Goal: Transaction & Acquisition: Purchase product/service

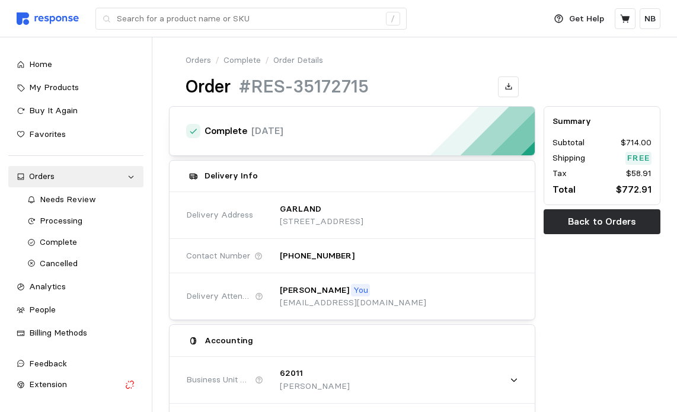
scroll to position [862, 0]
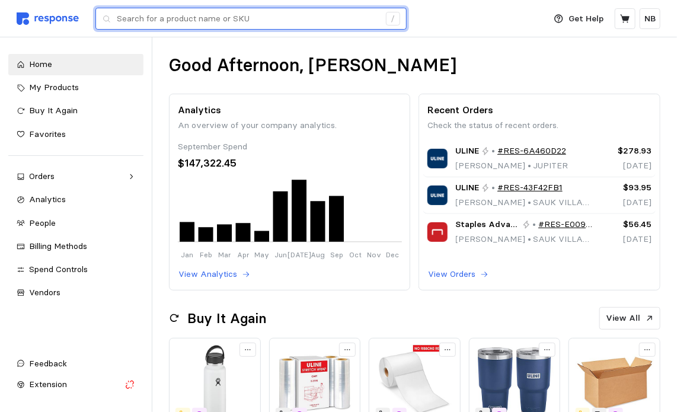
click at [317, 24] on input "text" at bounding box center [248, 18] width 263 height 21
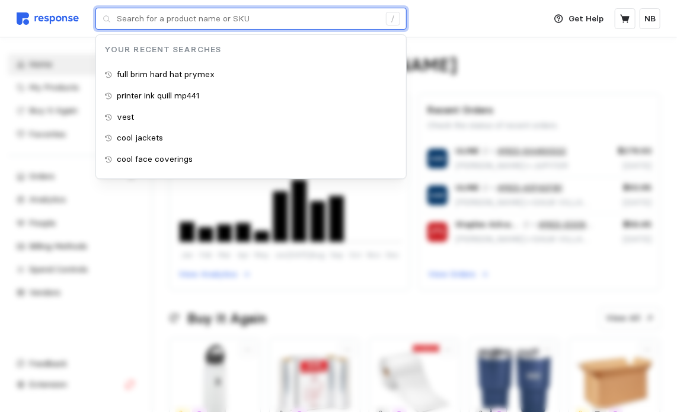
paste input "S-21251"
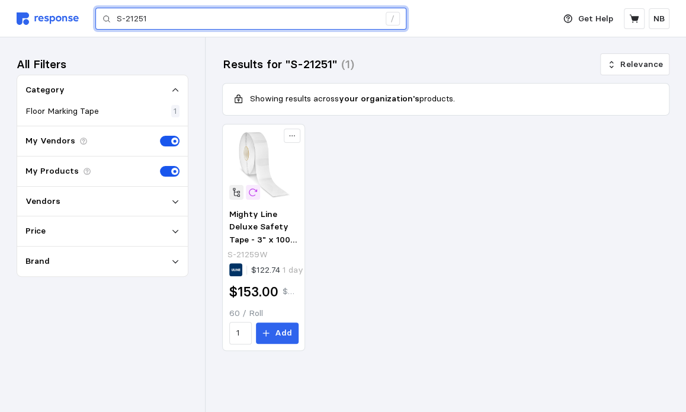
click at [182, 11] on input "S-21251" at bounding box center [248, 18] width 263 height 21
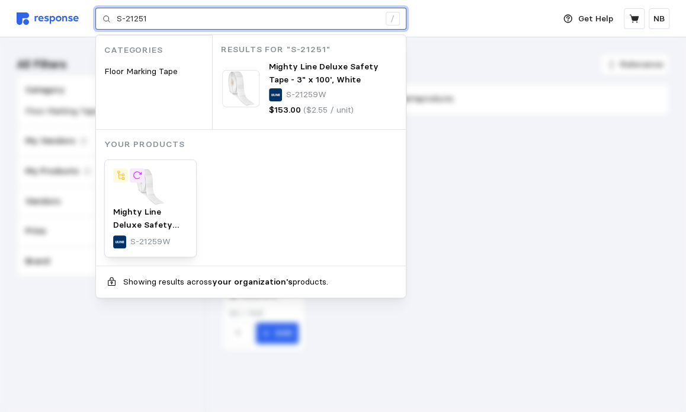
click at [264, 19] on input "S-21251" at bounding box center [248, 18] width 263 height 21
type input "S"
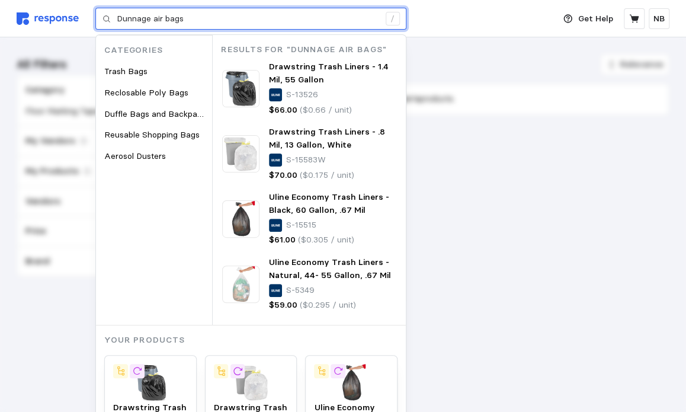
type input "Dunnage air bags"
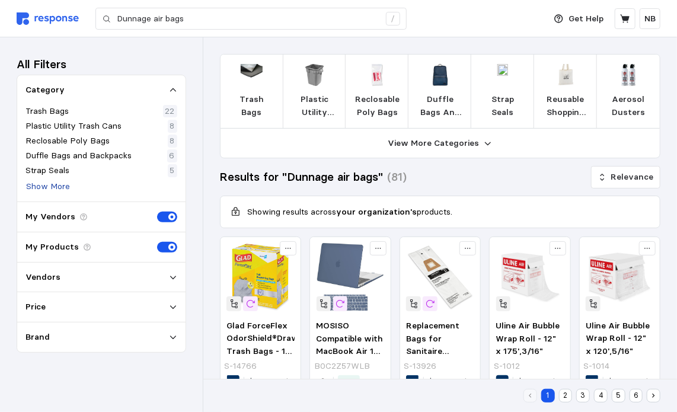
click at [59, 186] on p "Show More" at bounding box center [48, 186] width 44 height 13
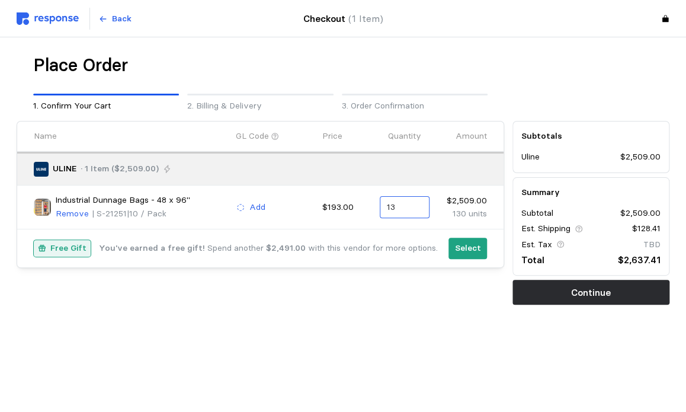
click at [385, 208] on div "13" at bounding box center [404, 207] width 49 height 23
drag, startPoint x: 399, startPoint y: 207, endPoint x: 382, endPoint y: 210, distance: 16.9
click at [382, 209] on div "13" at bounding box center [404, 207] width 49 height 23
type input "26"
click at [402, 232] on div "26 $5,018.00" at bounding box center [442, 235] width 107 height 13
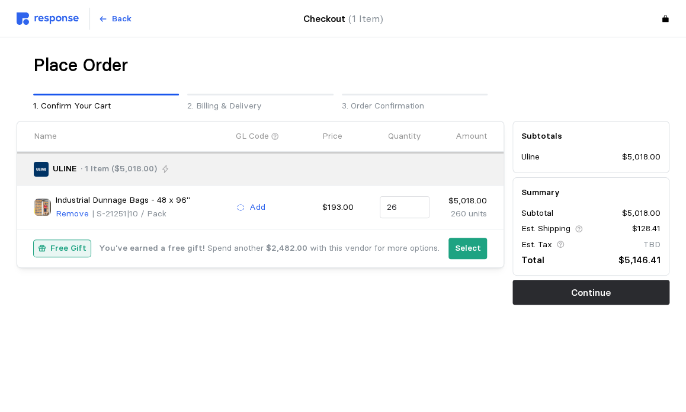
click at [481, 315] on div "Place Order 1. Confirm Your Cart 2. Billing & Delivery 3. Order Confirmation Na…" at bounding box center [343, 204] width 653 height 300
click at [477, 252] on p "Select" at bounding box center [468, 248] width 26 height 13
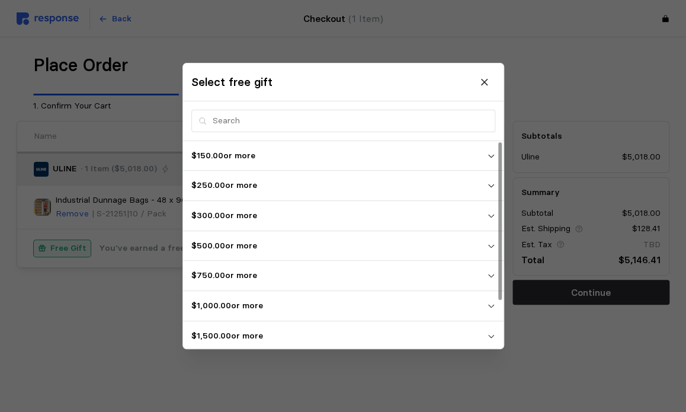
scroll to position [59, 0]
click at [363, 343] on span "$5,000.00 or more" at bounding box center [339, 336] width 296 height 21
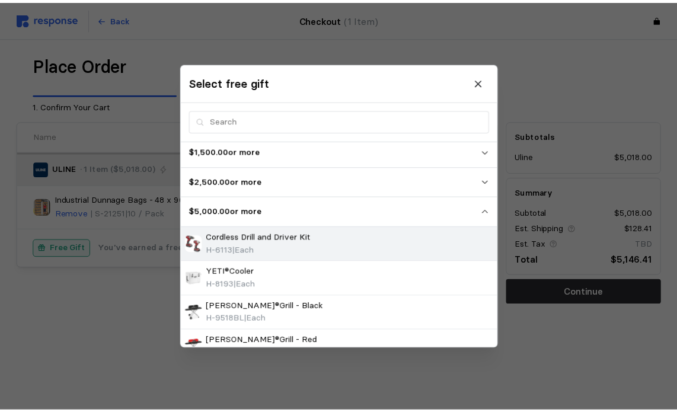
scroll to position [303, 0]
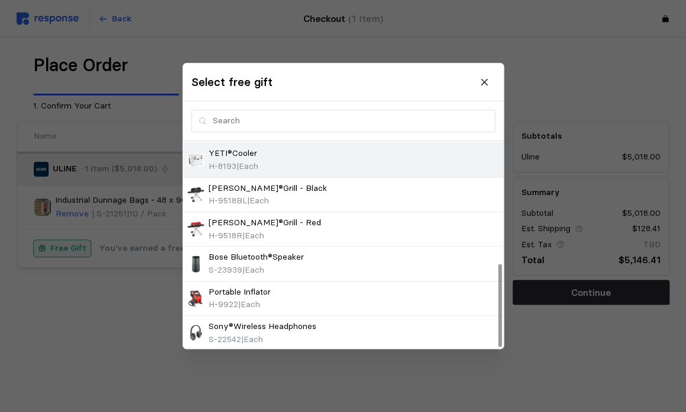
click at [354, 169] on div "YETI®Cooler H-8193 | Each" at bounding box center [343, 159] width 312 height 25
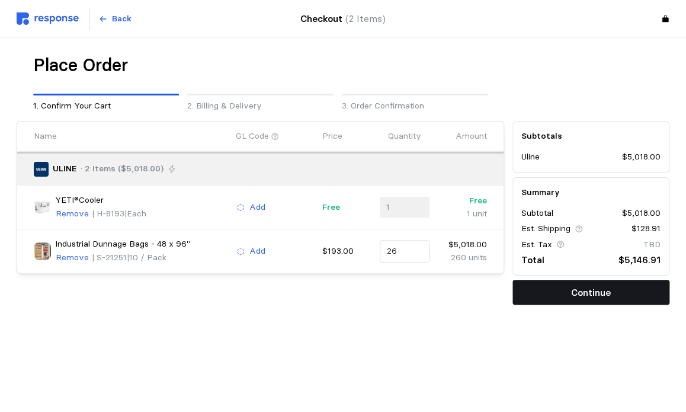
click at [596, 298] on p "Continue" at bounding box center [591, 292] width 40 height 15
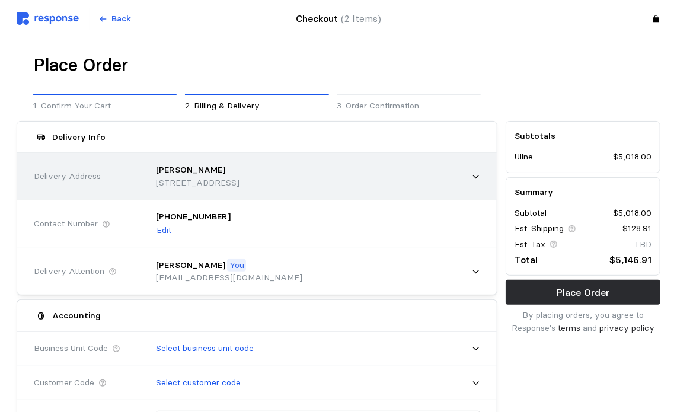
click at [474, 181] on div "ZACHA 11931 Shiloh Road, Dallas, TX, 75228, United States" at bounding box center [314, 176] width 333 height 42
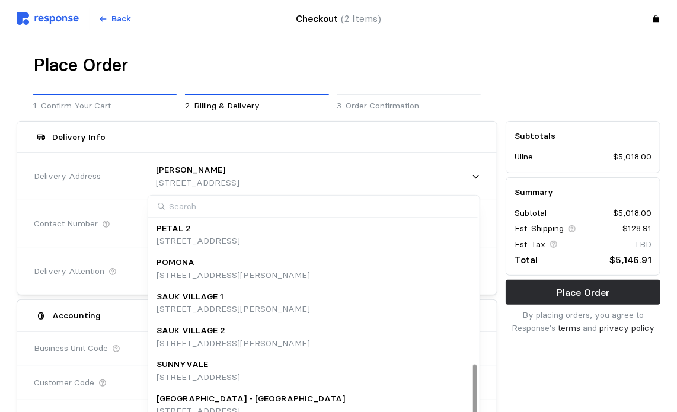
scroll to position [532, 0]
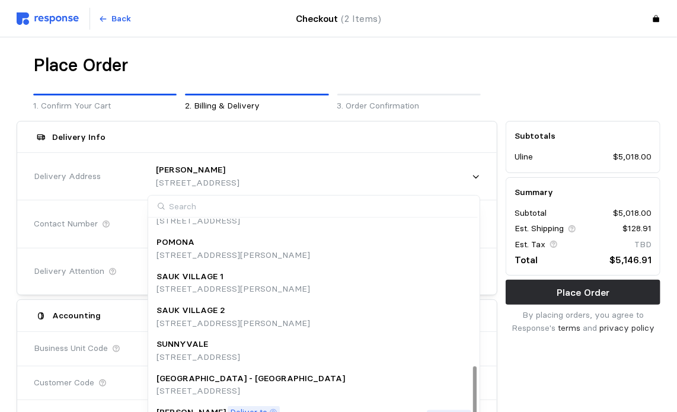
click at [310, 314] on div "SAUK VILLAGE 2" at bounding box center [233, 310] width 154 height 13
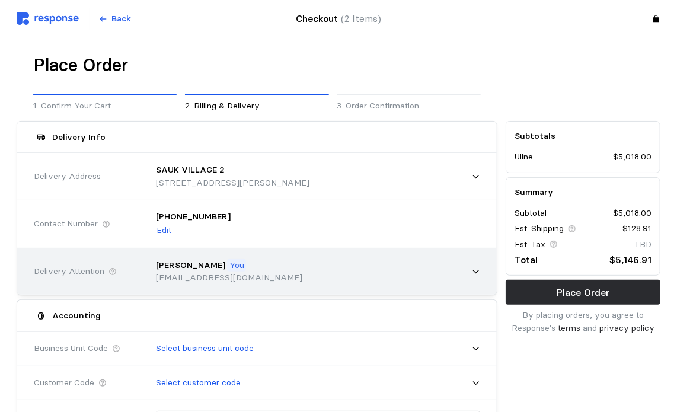
click at [478, 277] on div "Nathan Banner You bannat@wsinc.com" at bounding box center [314, 272] width 333 height 42
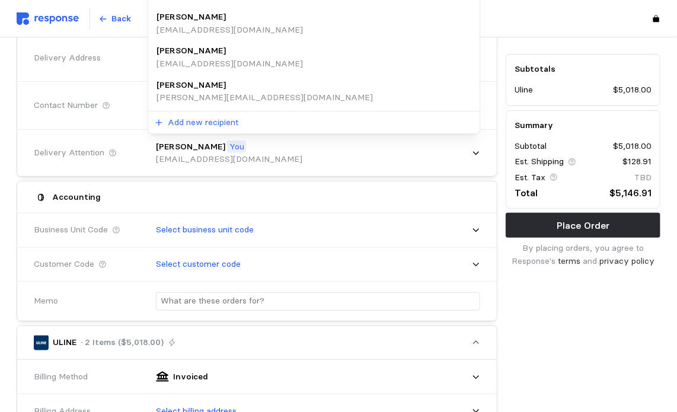
scroll to position [59, 0]
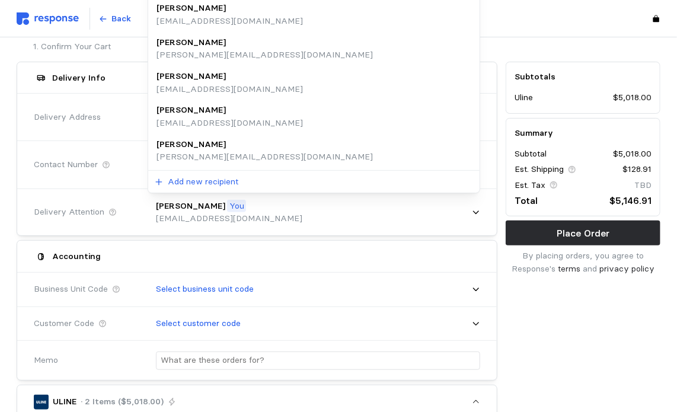
click at [96, 171] on div "Contact Number" at bounding box center [87, 164] width 114 height 21
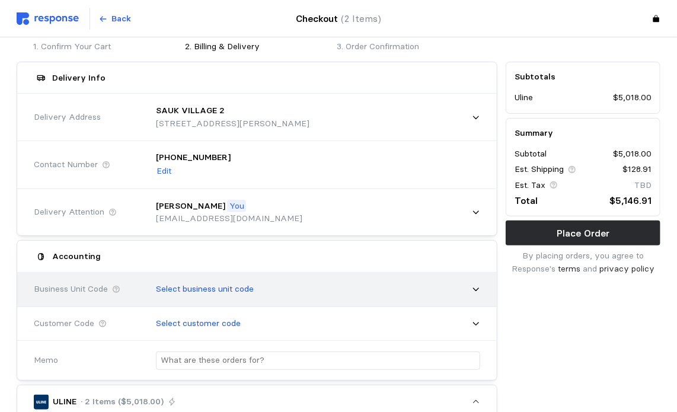
click at [476, 282] on div "Select business unit code" at bounding box center [314, 289] width 333 height 30
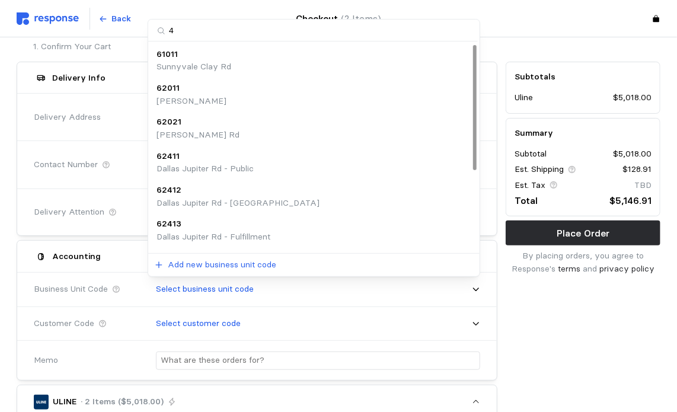
type input "44"
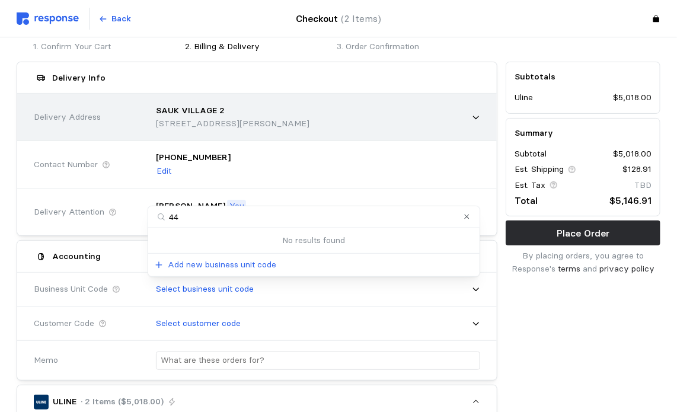
click at [302, 118] on p "21700 Mark Collins Drive, Sauk Village, IL, 60411, United States" at bounding box center [233, 123] width 154 height 13
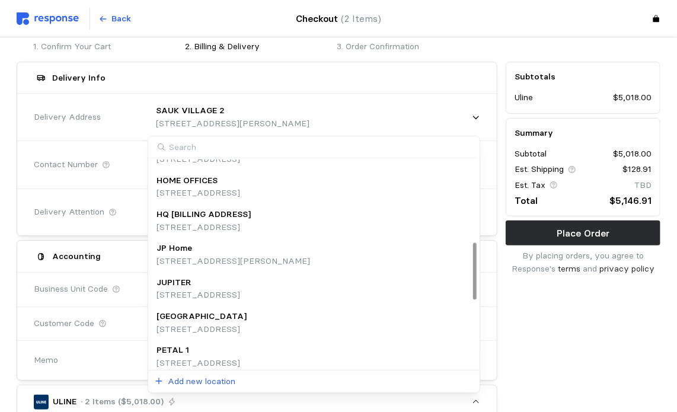
scroll to position [356, 0]
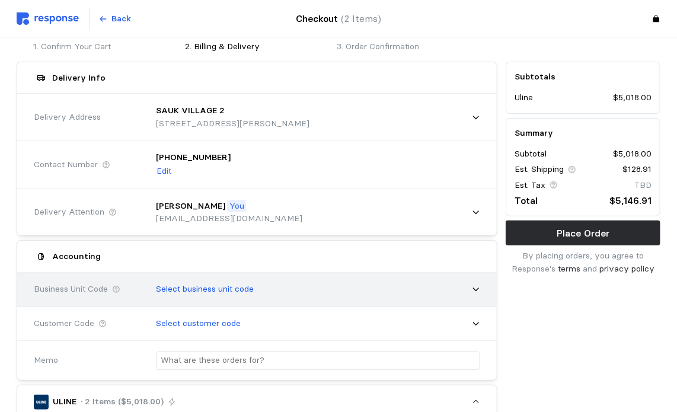
click at [431, 289] on div "Select business unit code" at bounding box center [314, 289] width 333 height 30
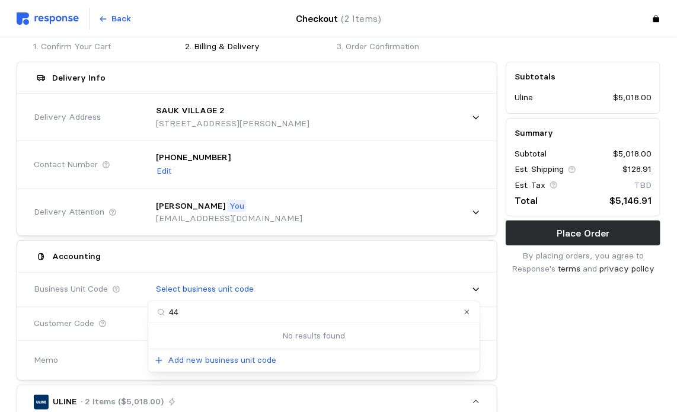
type input "4"
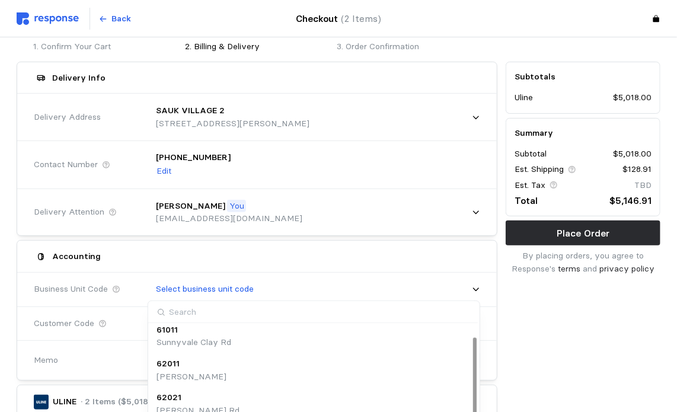
scroll to position [0, 0]
type input "44"
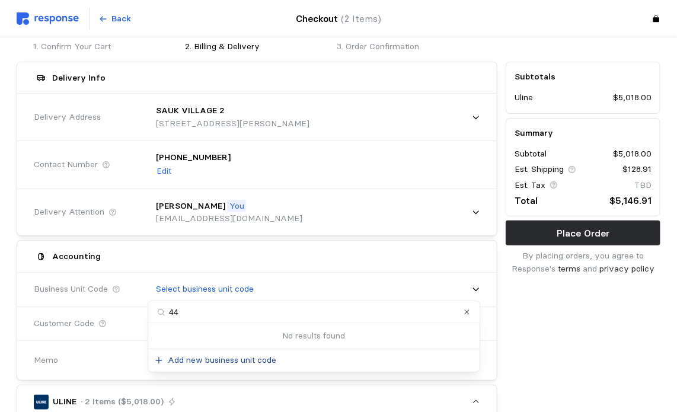
click at [250, 353] on button "Add new business unit code" at bounding box center [215, 360] width 123 height 14
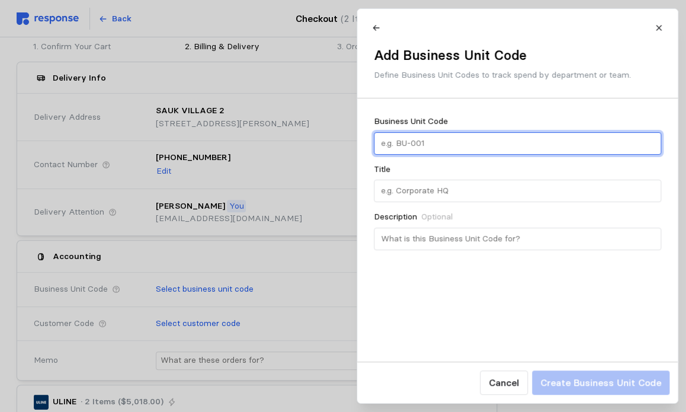
click at [459, 149] on input "text" at bounding box center [518, 143] width 274 height 21
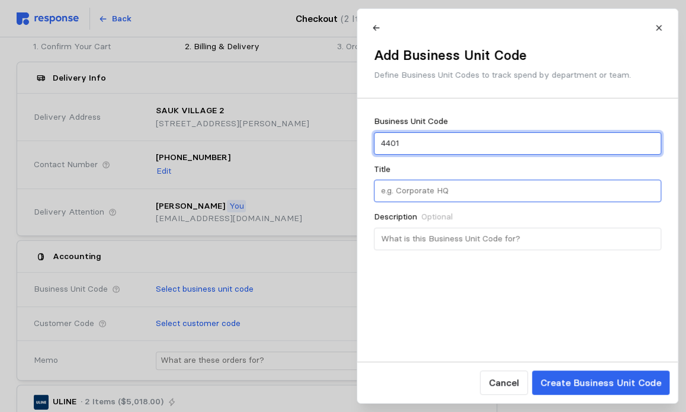
type input "4401"
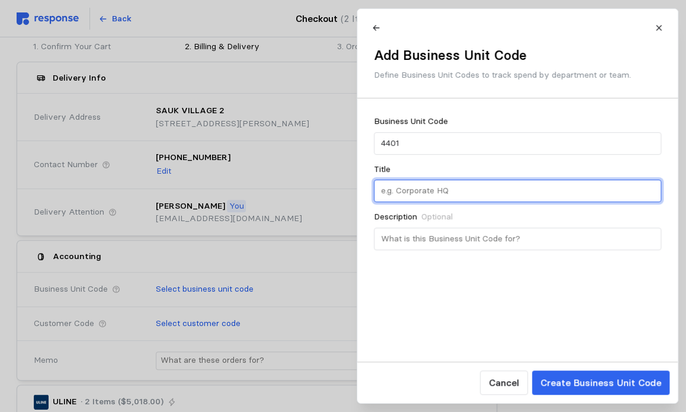
click at [450, 195] on input "text" at bounding box center [518, 190] width 274 height 21
type input "SAUK MC"
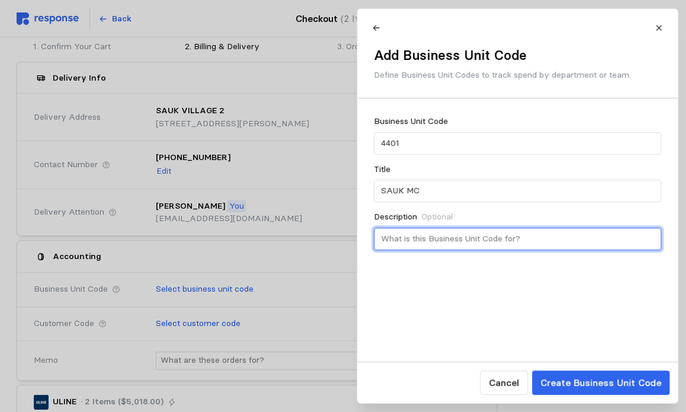
click at [477, 234] on input "text" at bounding box center [518, 238] width 274 height 21
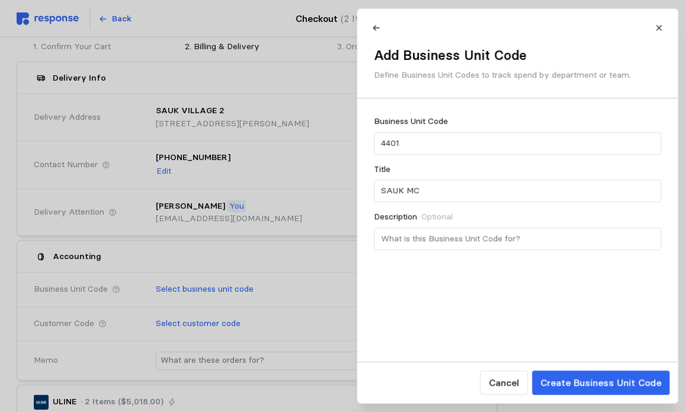
click at [618, 379] on p "Create Business Unit Code" at bounding box center [600, 382] width 121 height 15
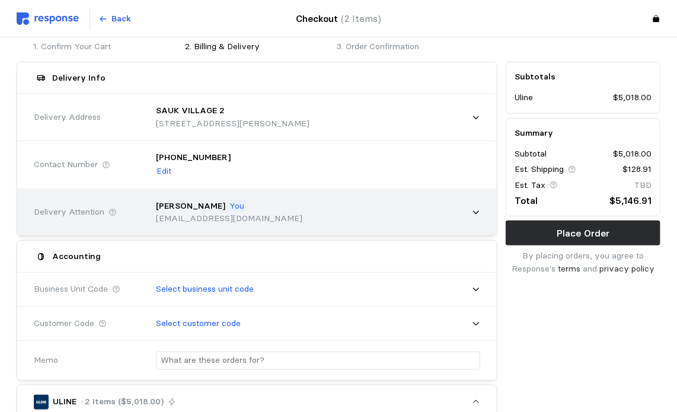
click at [478, 215] on icon at bounding box center [476, 212] width 8 height 8
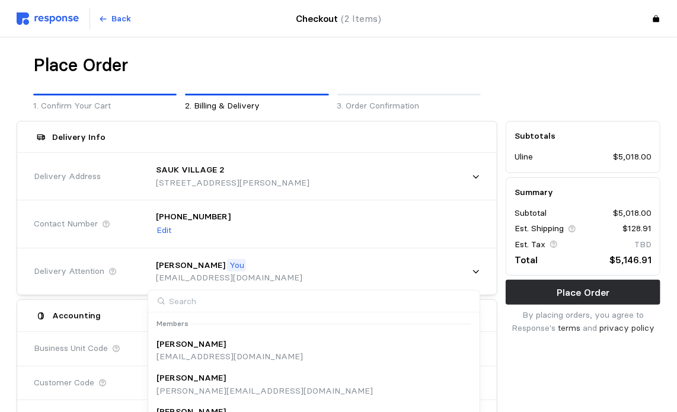
click at [223, 298] on input at bounding box center [314, 301] width 332 height 22
type input "Jos"
click at [194, 388] on p "torjos@wsinc.com" at bounding box center [229, 391] width 146 height 13
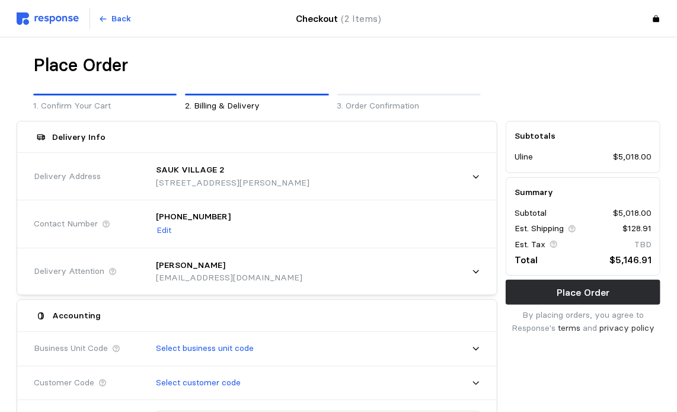
scroll to position [59, 0]
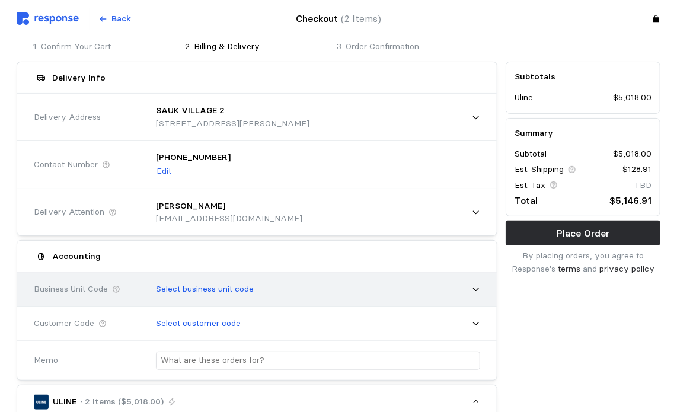
click at [465, 284] on div "Select business unit code" at bounding box center [314, 289] width 333 height 30
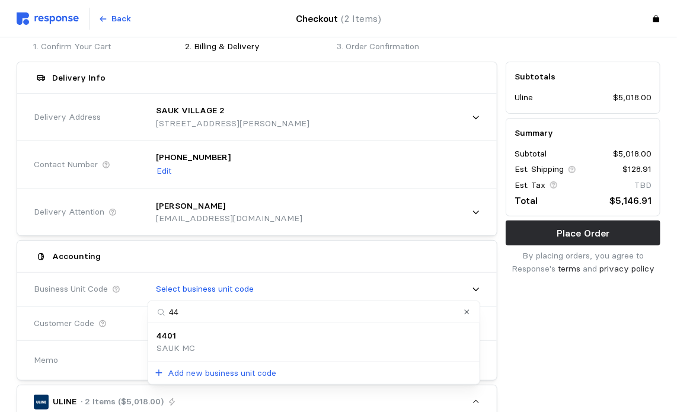
click at [203, 350] on div "4401 SAUK MC" at bounding box center [313, 342] width 315 height 25
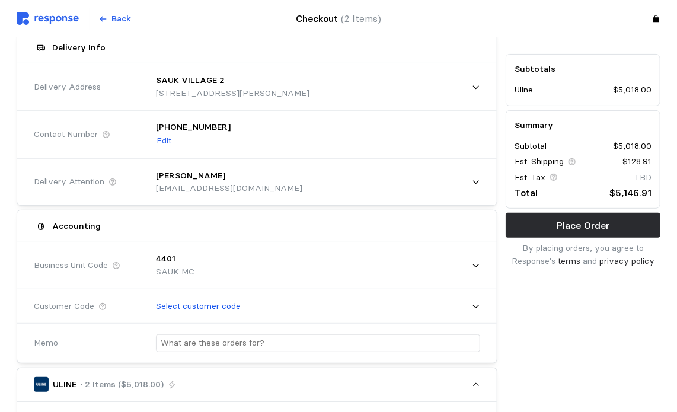
scroll to position [119, 0]
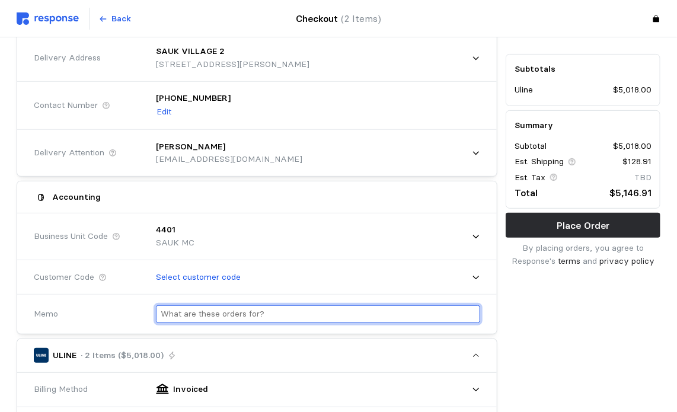
click at [319, 310] on input "text" at bounding box center [318, 314] width 315 height 17
type input "Railcar Dunnage"
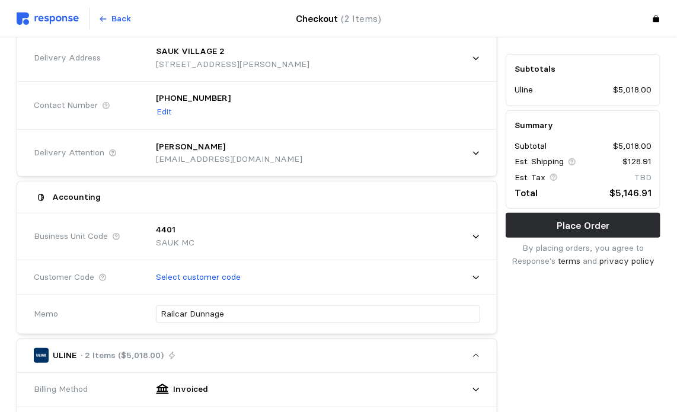
click at [657, 316] on div "Subtotals Uline $5,018.00 Summary Subtotal $5,018.00 Est. Shipping $128.91 Est.…" at bounding box center [582, 408] width 163 height 820
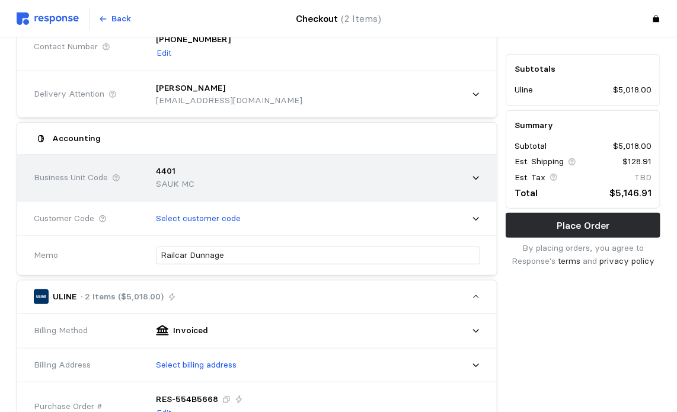
scroll to position [178, 0]
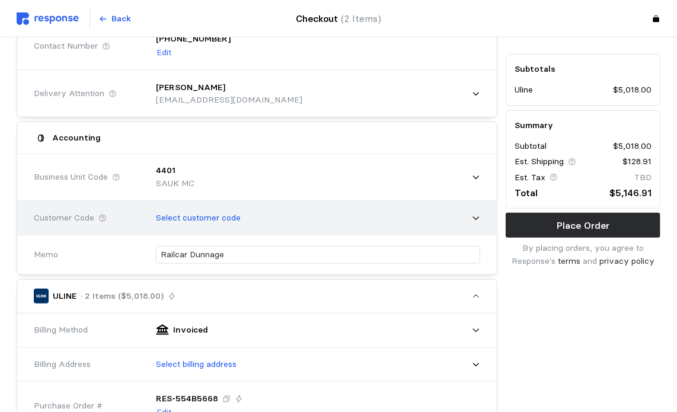
click at [462, 222] on div "Select customer code" at bounding box center [314, 218] width 333 height 30
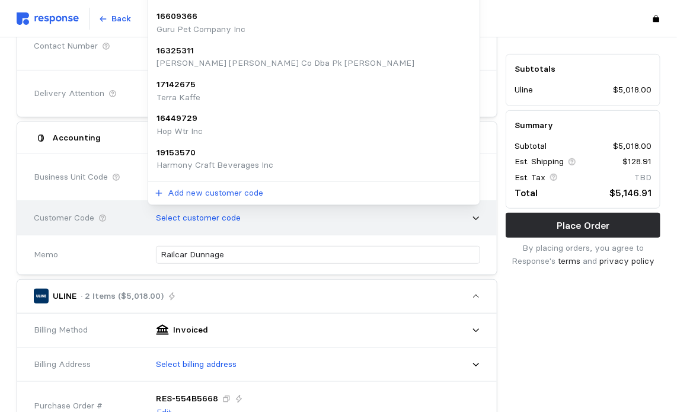
scroll to position [0, 0]
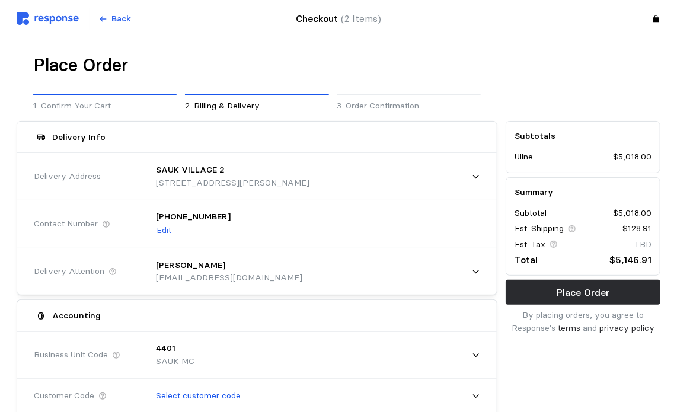
click at [458, 75] on div "Place Order" at bounding box center [256, 65] width 447 height 23
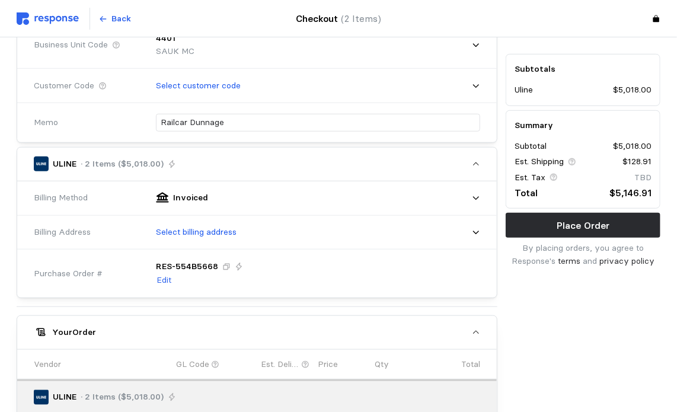
scroll to position [356, 0]
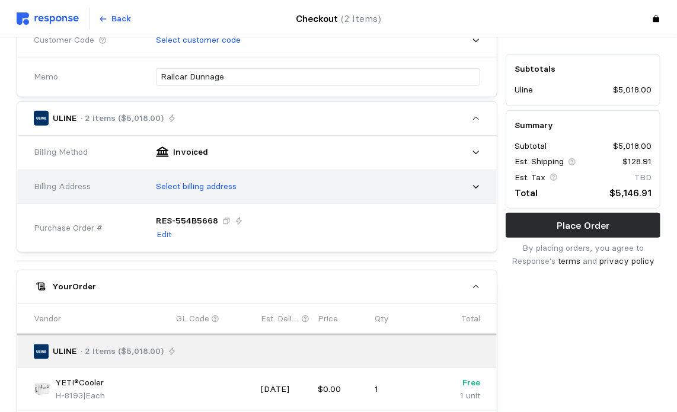
click at [487, 186] on div "Billing Address Select billing address" at bounding box center [256, 187] width 479 height 34
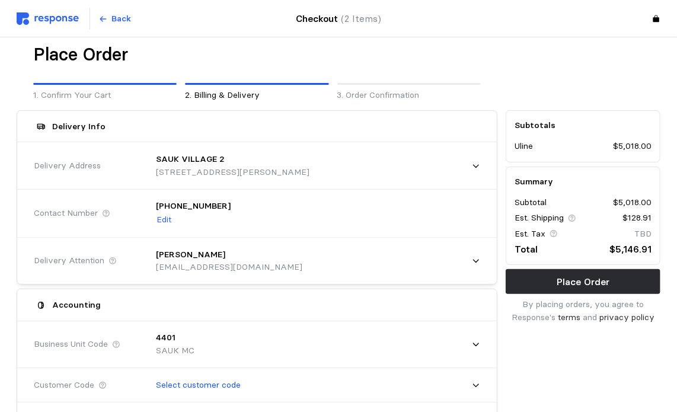
scroll to position [0, 0]
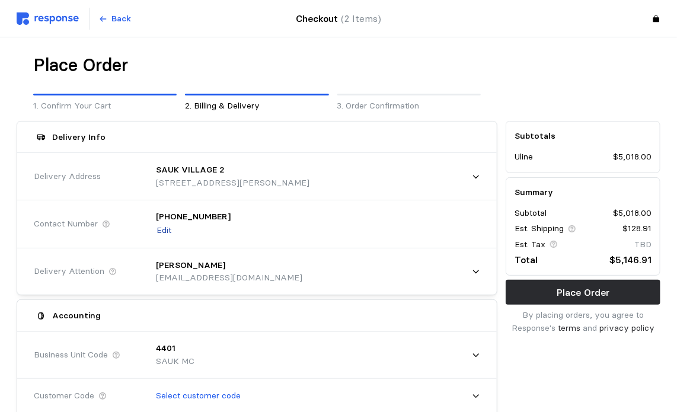
click at [162, 232] on p "Edit" at bounding box center [163, 230] width 15 height 13
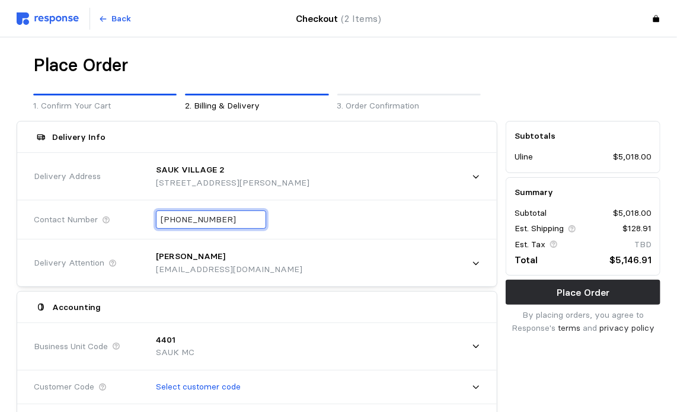
drag, startPoint x: 242, startPoint y: 216, endPoint x: 120, endPoint y: 203, distance: 122.8
click at [120, 203] on div "Contact Number +1 (940) 391-2889" at bounding box center [257, 219] width 455 height 43
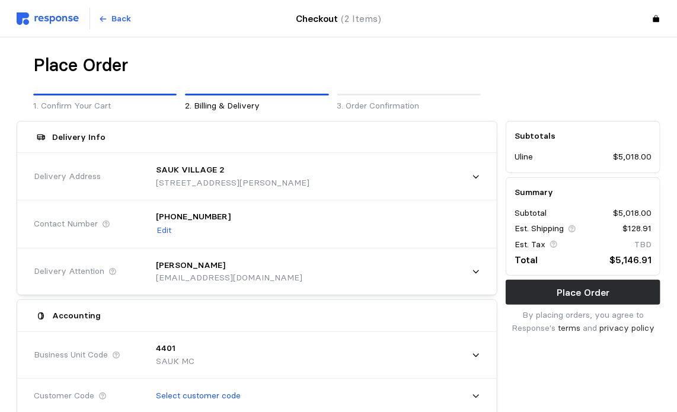
click at [123, 204] on div "Contact Number +1 (940) 391-2889 Edit" at bounding box center [257, 224] width 455 height 52
click at [169, 229] on p "Edit" at bounding box center [163, 230] width 15 height 13
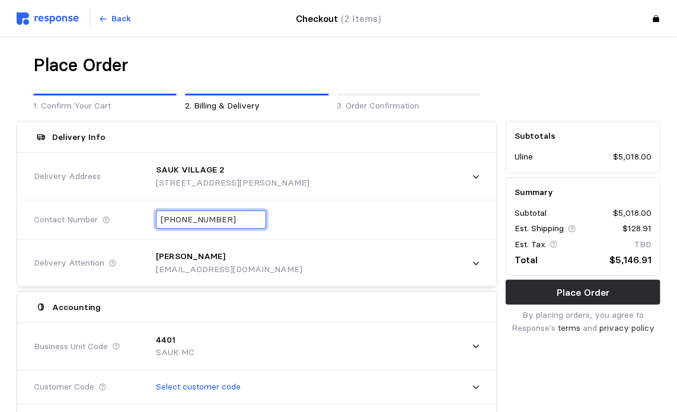
click at [190, 216] on input "+1 (940) 391-2889" at bounding box center [211, 219] width 101 height 17
type input "+9 ( ) -"
paste input "+2 (196) 131-068"
click at [167, 221] on input "+2 (196) 131-068" at bounding box center [211, 219] width 101 height 17
type input "+1 (219) 613-1068"
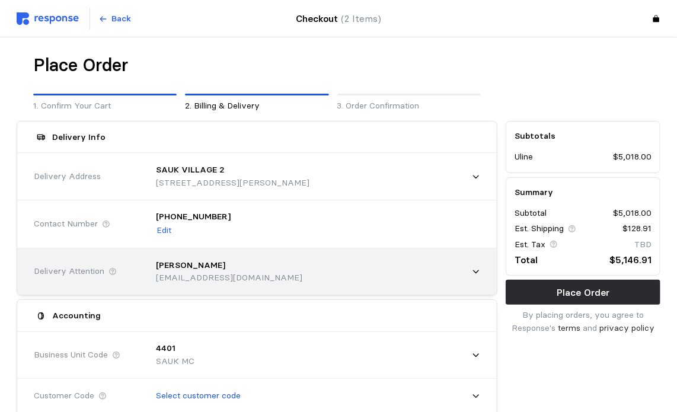
click at [338, 247] on div "Joseph Torrence torjos@wsinc.com" at bounding box center [313, 272] width 341 height 50
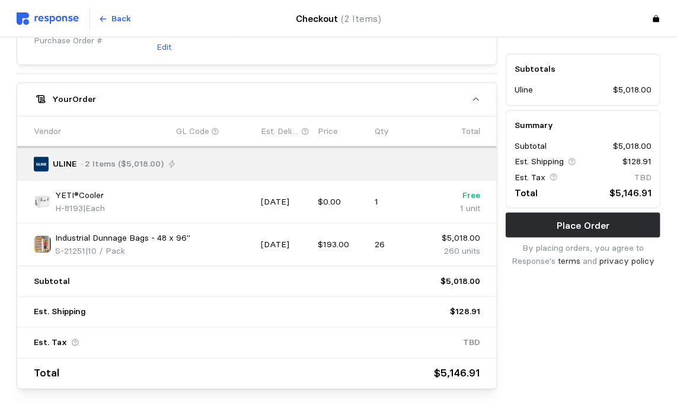
scroll to position [582, 0]
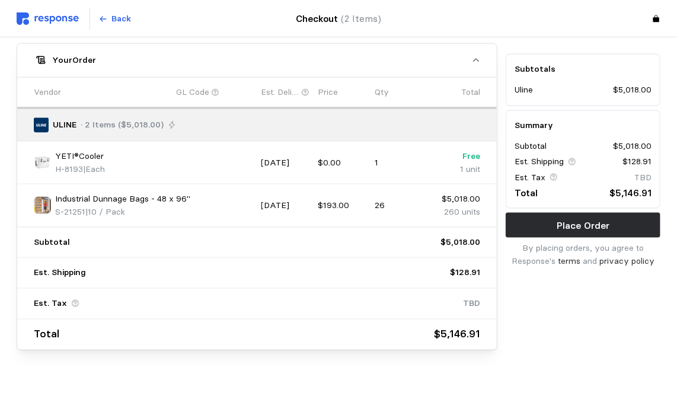
click at [190, 87] on p "GL Code" at bounding box center [192, 92] width 33 height 13
click at [213, 193] on div "Industrial Dunnage Bags - 48 x 96" S-21251 | 10 / Pack" at bounding box center [143, 205] width 219 height 25
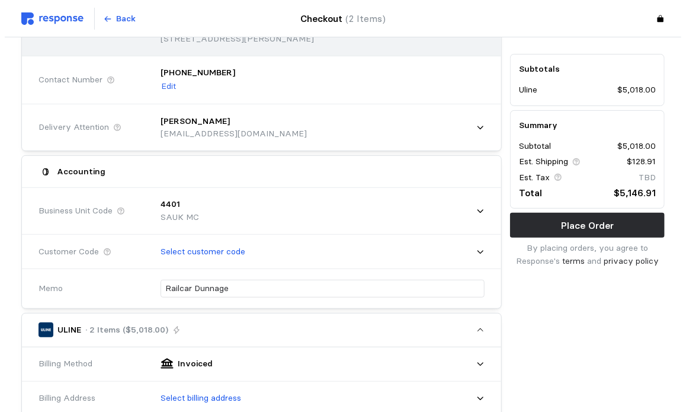
scroll to position [0, 0]
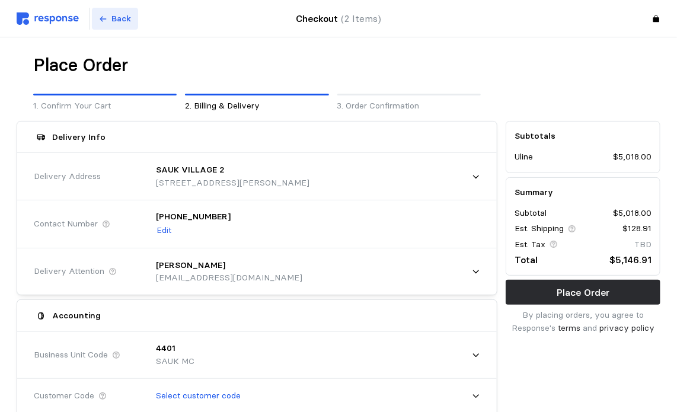
click at [130, 15] on p "Back" at bounding box center [122, 18] width 20 height 13
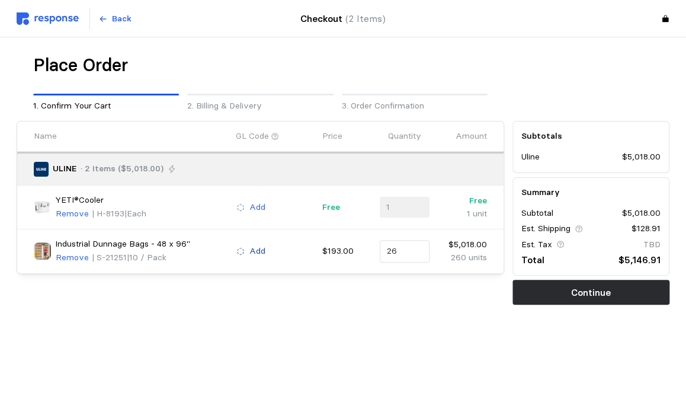
click at [256, 249] on p "Add" at bounding box center [258, 251] width 16 height 13
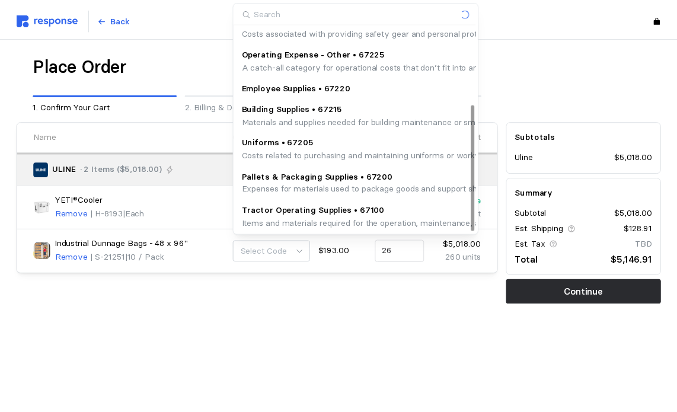
scroll to position [126, 0]
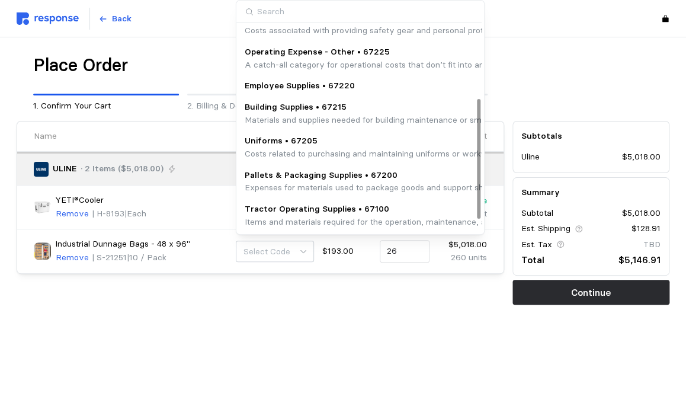
click at [308, 177] on p "Pallets & Packaging Supplies • 67200" at bounding box center [485, 175] width 481 height 13
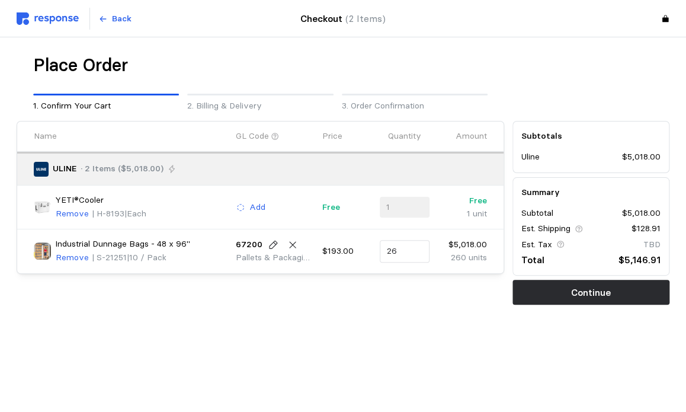
click at [509, 273] on div "Subtotals Uline $5,018.00 Summary Subtotal $5,018.00 Est. Shipping $128.91 Est.…" at bounding box center [591, 213] width 165 height 192
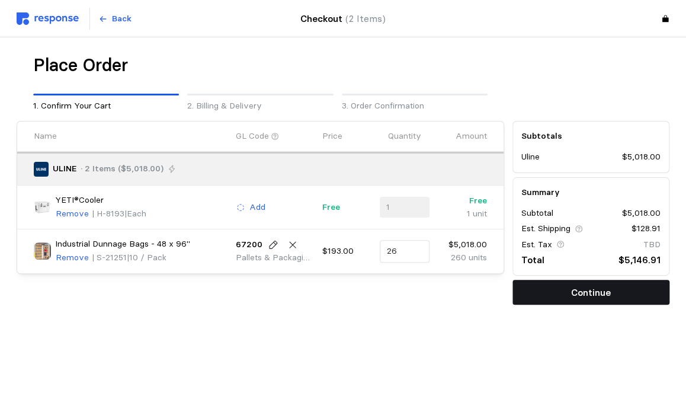
click at [523, 292] on button "Continue" at bounding box center [591, 292] width 157 height 25
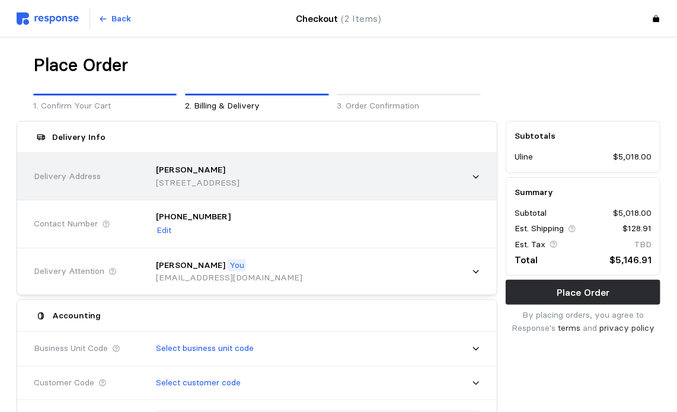
click at [469, 175] on div "ZACHA 11931 Shiloh Road, Dallas, TX, 75228, United States" at bounding box center [314, 176] width 333 height 42
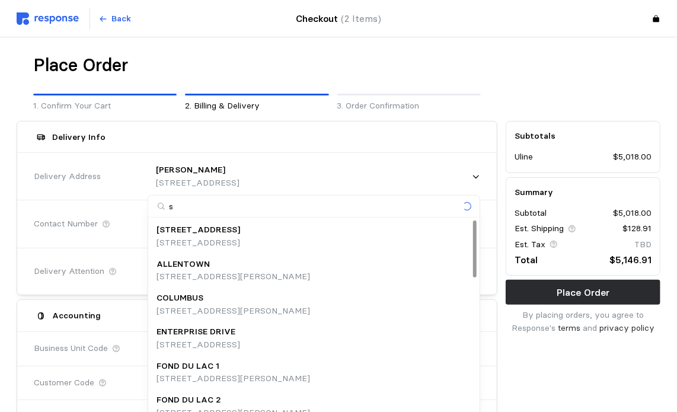
type input "sa"
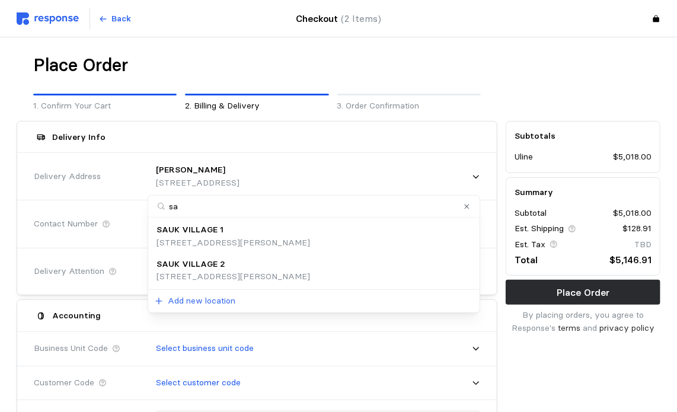
click at [285, 274] on p "21700 Mark Collins Drive, Sauk Village, IL, 60411, United States" at bounding box center [233, 276] width 154 height 13
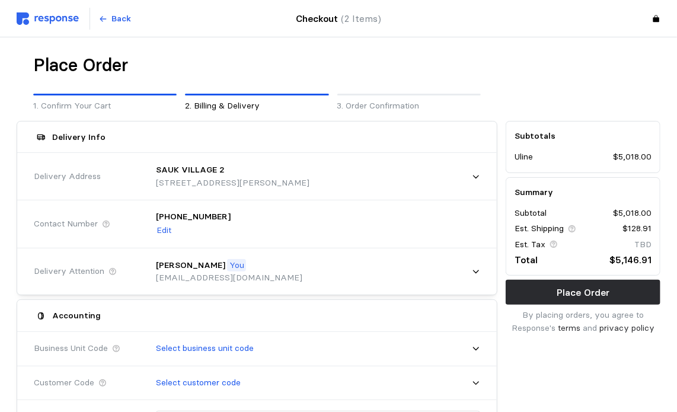
click at [211, 214] on p "+1 (940) 391-2889" at bounding box center [193, 216] width 75 height 13
click at [191, 214] on p "+1 (940) 391-2889" at bounding box center [193, 216] width 75 height 13
click at [168, 226] on p "Edit" at bounding box center [163, 230] width 15 height 13
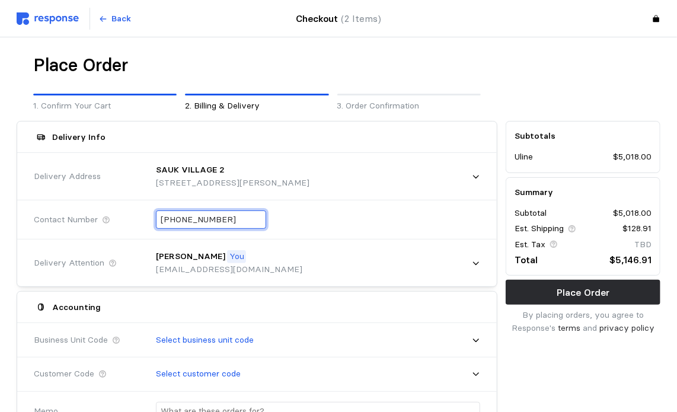
drag, startPoint x: 241, startPoint y: 219, endPoint x: 136, endPoint y: 223, distance: 104.4
click at [136, 223] on div "Contact Number +1 (940) 391-2889" at bounding box center [257, 219] width 455 height 43
paste input "2 (196) 131-068"
click at [166, 218] on input "+2 (196) 131-068" at bounding box center [211, 219] width 101 height 17
type input "+1 (219) 613-1068"
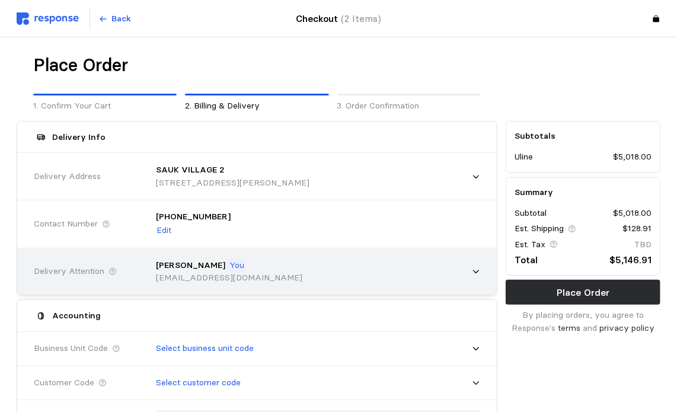
click at [478, 255] on div "Nathan Banner You bannat@wsinc.com" at bounding box center [314, 272] width 333 height 42
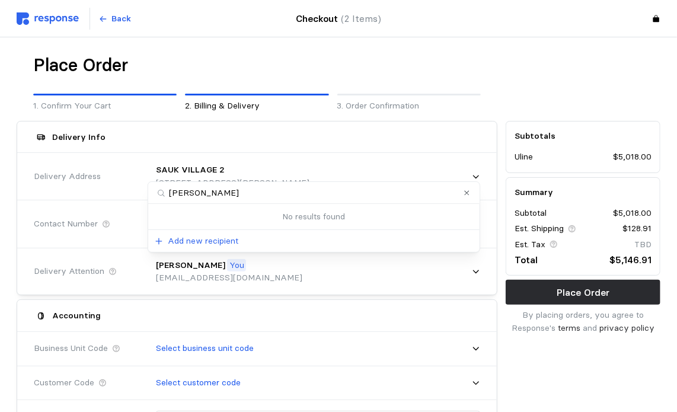
click at [237, 189] on input "joe" at bounding box center [314, 193] width 332 height 22
type input "j"
type input "J"
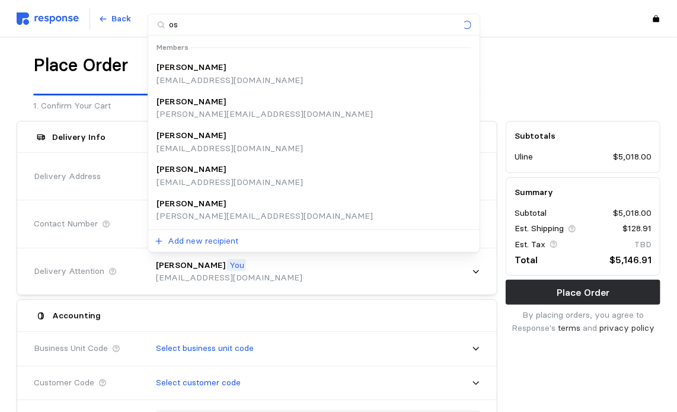
type input "o"
type input "jos"
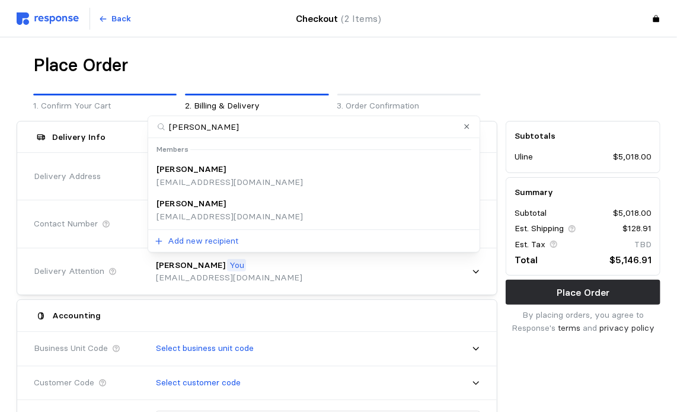
click at [230, 215] on div "Joseph Torrence torjos@wsinc.com" at bounding box center [313, 209] width 315 height 25
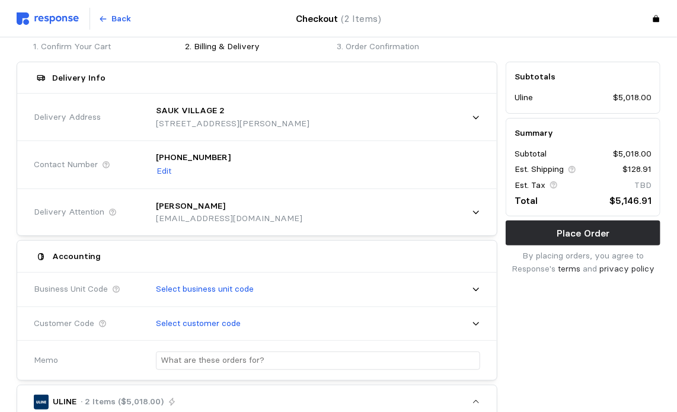
scroll to position [119, 0]
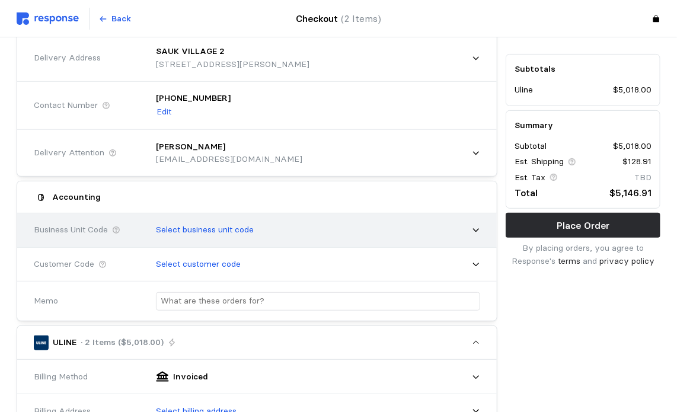
click at [467, 226] on div "Select business unit code" at bounding box center [314, 230] width 333 height 30
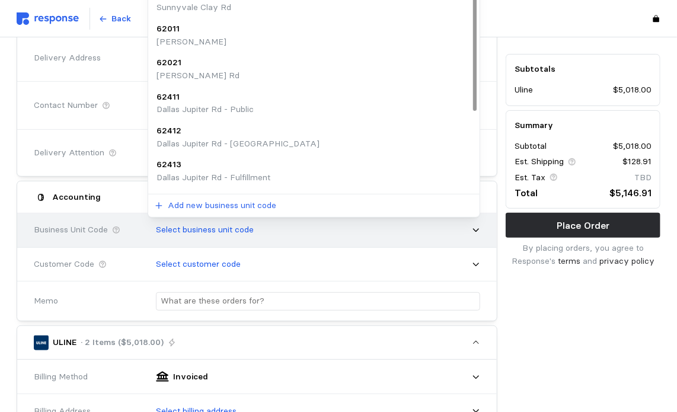
scroll to position [0, 0]
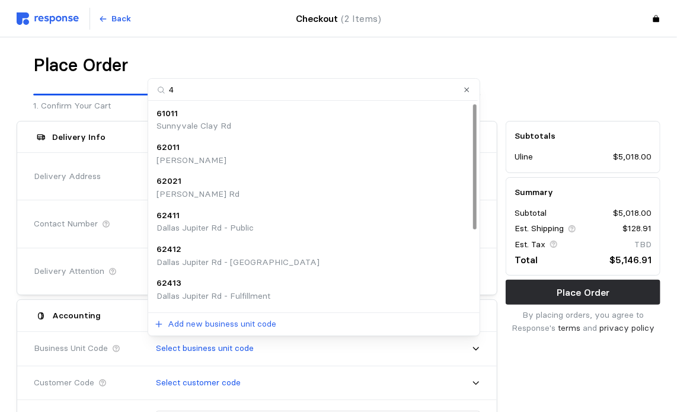
type input "44"
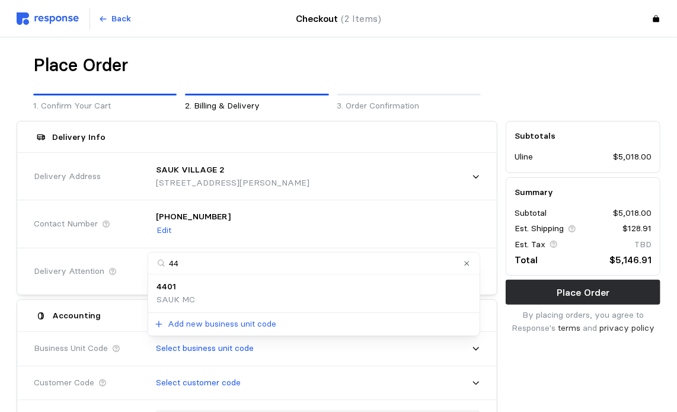
click at [211, 298] on div "4401 SAUK MC" at bounding box center [313, 292] width 315 height 25
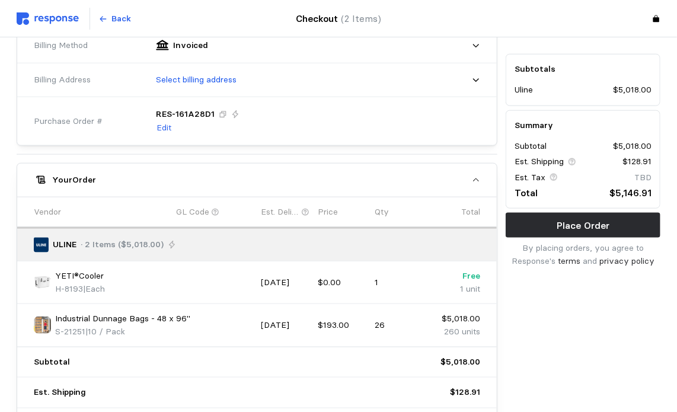
scroll to position [533, 0]
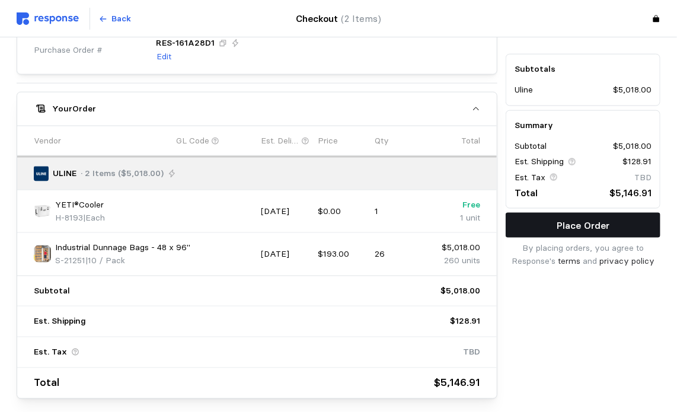
click at [564, 223] on p "Place Order" at bounding box center [583, 225] width 53 height 15
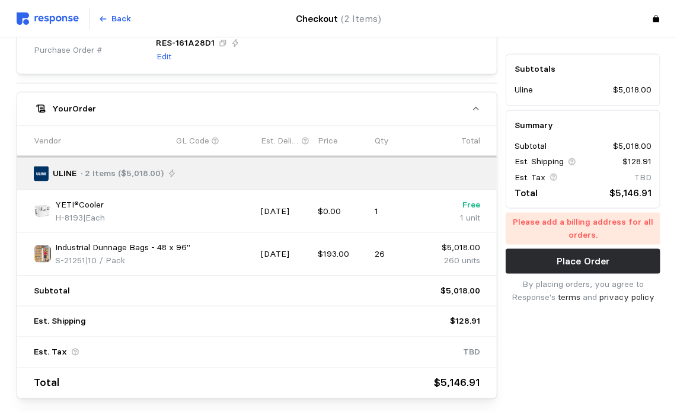
click at [311, 210] on div "Sep 22, 2025" at bounding box center [285, 211] width 57 height 21
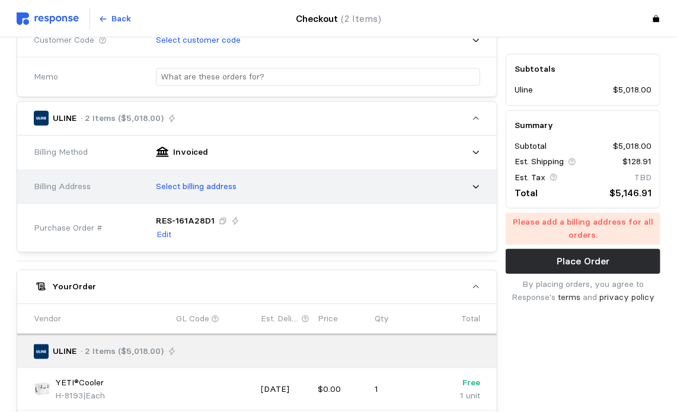
click at [447, 181] on div "Select billing address" at bounding box center [314, 187] width 333 height 30
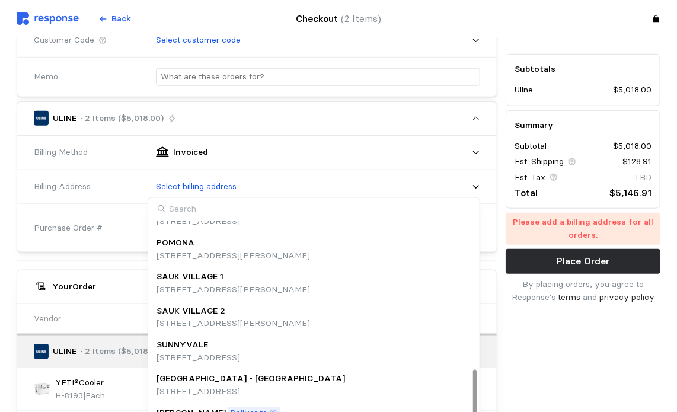
scroll to position [541, 0]
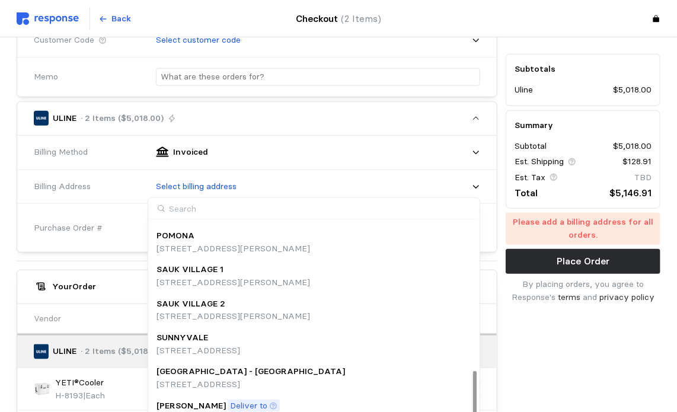
click at [261, 312] on p "21700 Mark Collins Drive, Sauk Village, IL, 60411, United States" at bounding box center [233, 316] width 154 height 13
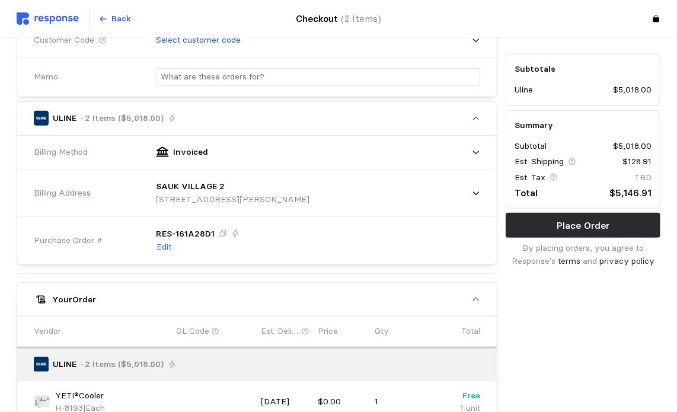
click at [539, 299] on div "Subtotals Uline $5,018.00 Summary Subtotal $5,018.00 Est. Shipping $128.91 Est.…" at bounding box center [582, 177] width 163 height 832
click at [358, 277] on div "ULINE · 2 Items ($5,018.00) Billing Method Invoiced Billing Address SAUK VILLAG…" at bounding box center [257, 345] width 481 height 488
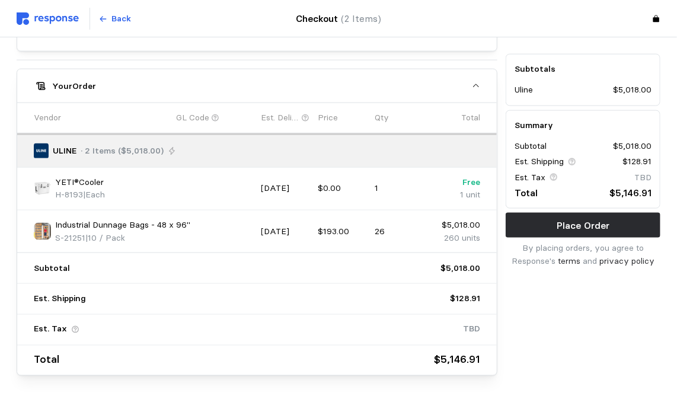
scroll to position [595, 0]
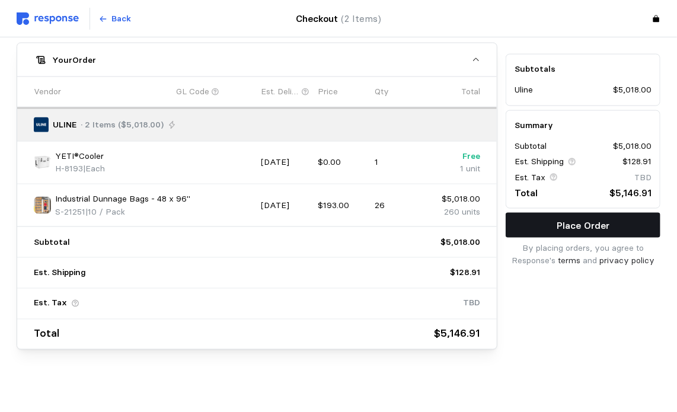
click at [619, 234] on button "Place Order" at bounding box center [583, 225] width 155 height 25
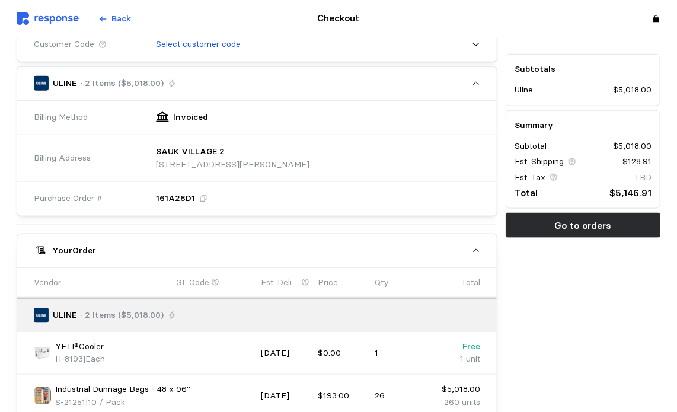
scroll to position [474, 0]
